Goal: Navigation & Orientation: Go to known website

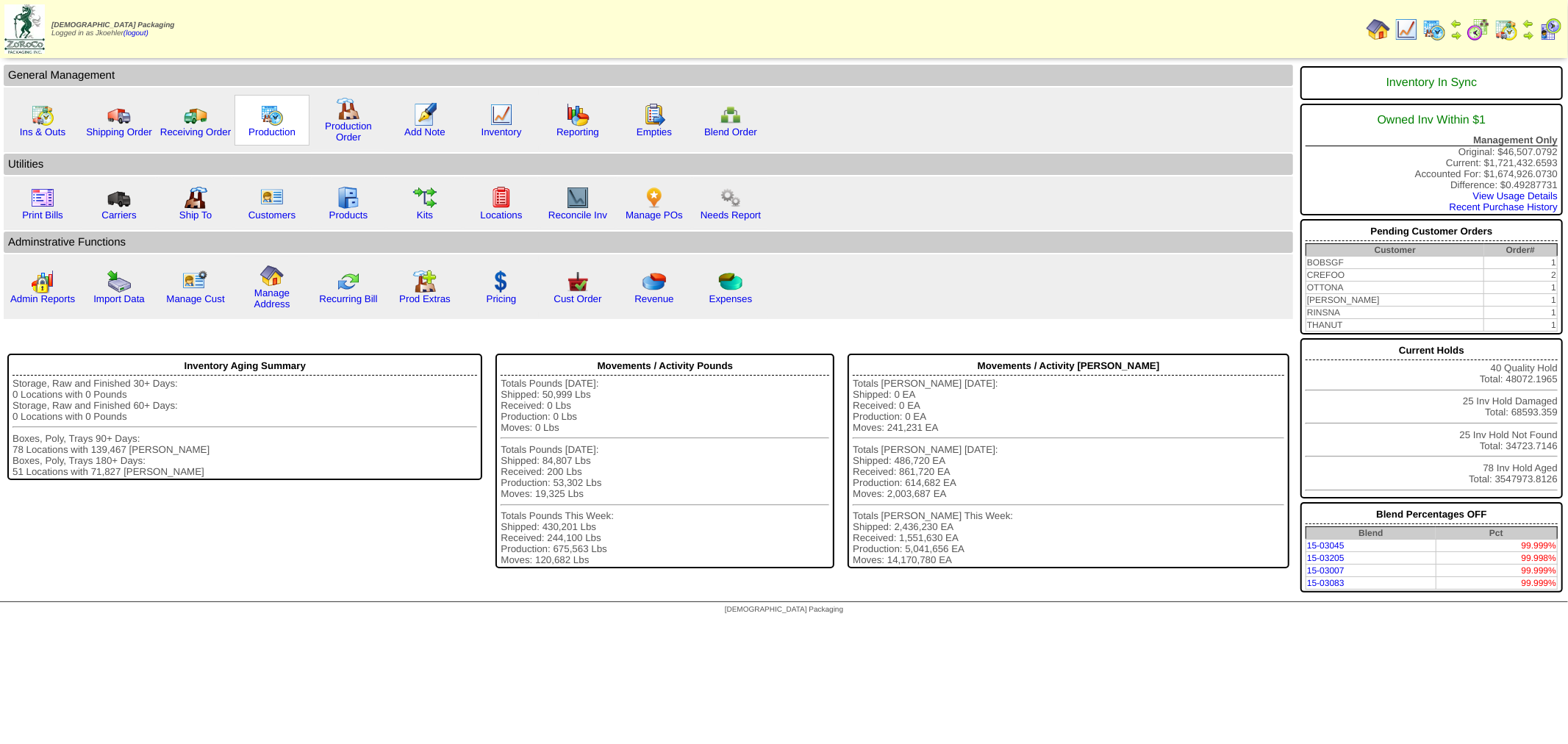
click at [273, 117] on img at bounding box center [272, 114] width 24 height 24
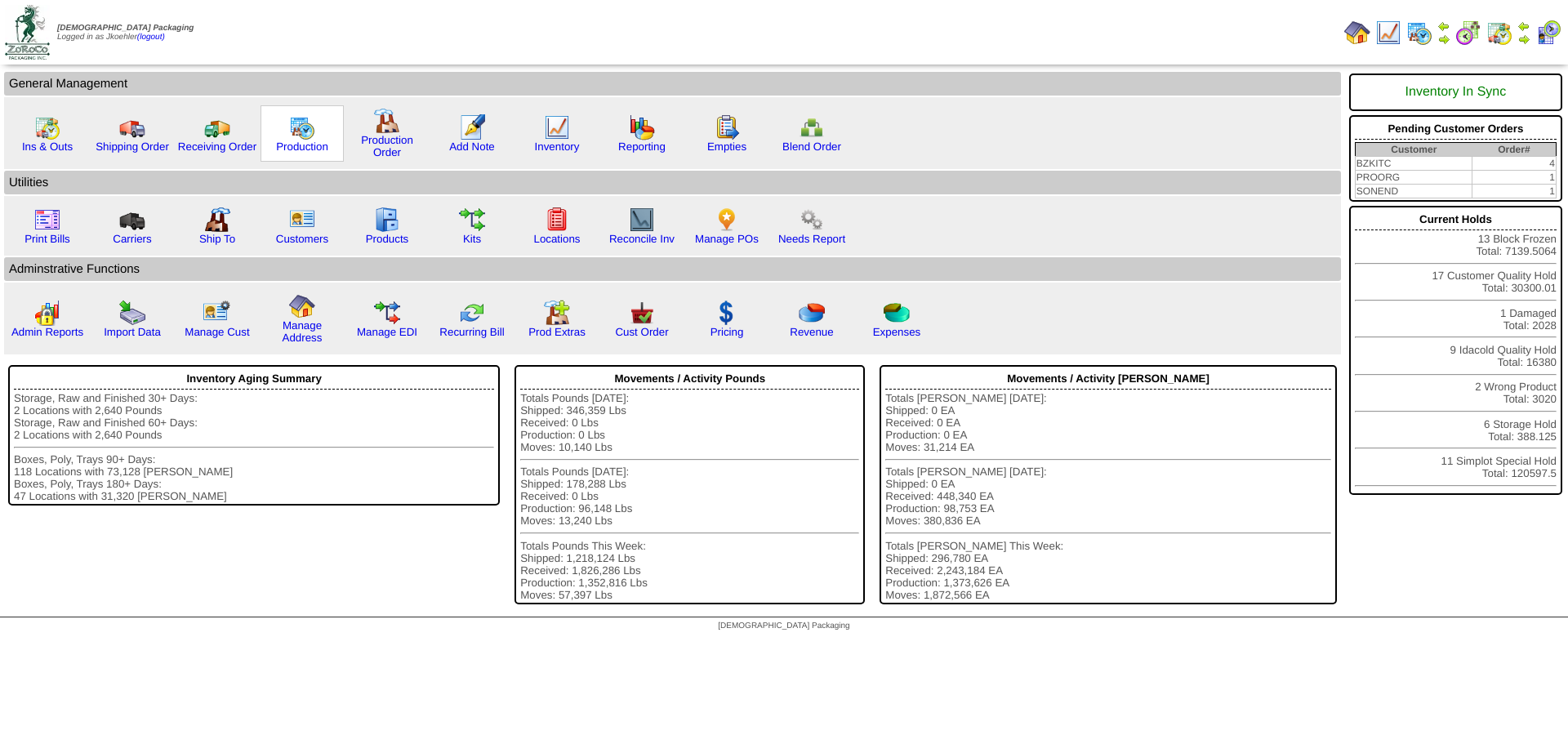
click at [297, 123] on img at bounding box center [302, 127] width 26 height 26
